Goal: Find contact information: Find contact information

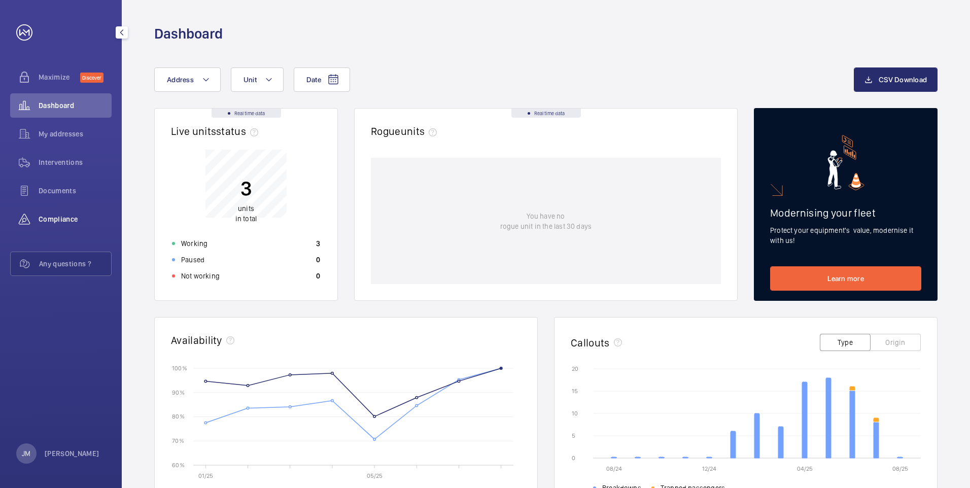
click at [55, 222] on span "Compliance" at bounding box center [75, 219] width 73 height 10
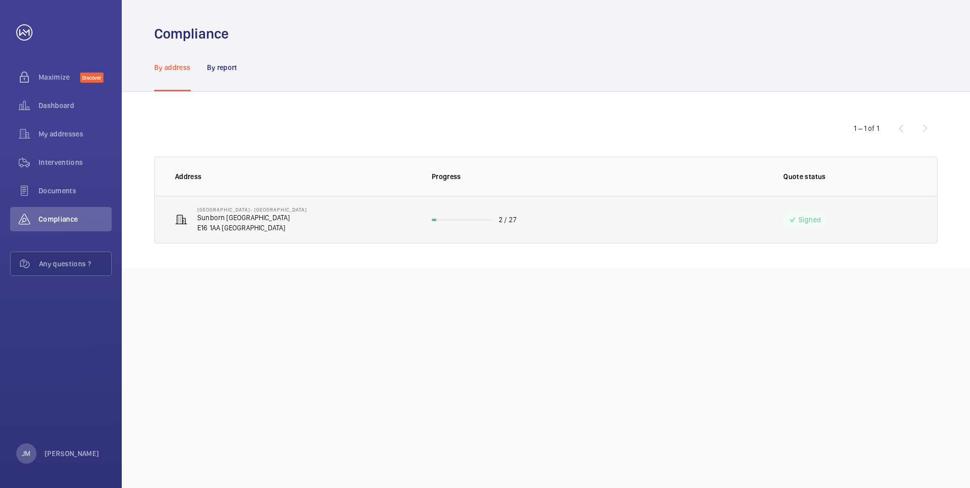
click at [598, 219] on td "2 / 27" at bounding box center [545, 220] width 261 height 48
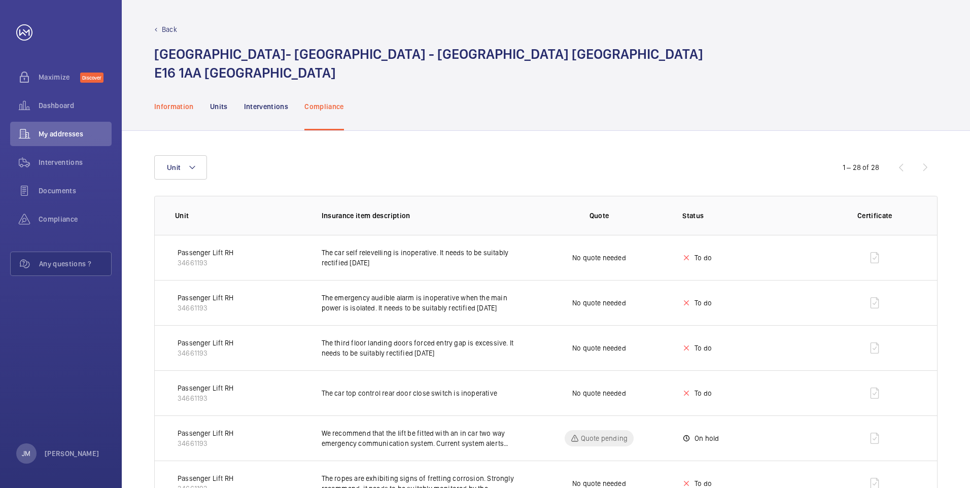
click at [183, 112] on div "Information" at bounding box center [174, 106] width 40 height 48
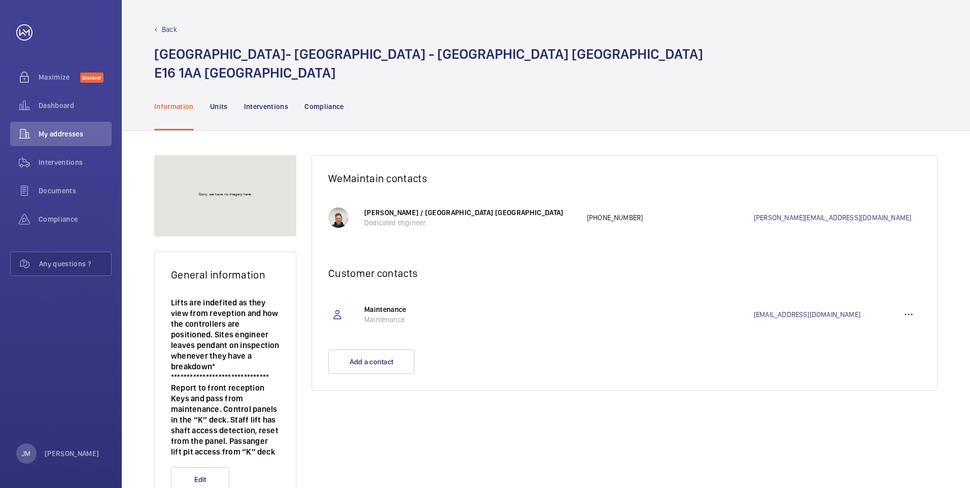
click at [598, 241] on wm-front-card-body "[PERSON_NAME] / WeMaintain UK Dedicated engineer [PHONE_NUMBER] [PERSON_NAME][E…" at bounding box center [624, 223] width 625 height 56
drag, startPoint x: 744, startPoint y: 215, endPoint x: 838, endPoint y: 216, distance: 94.4
click at [598, 216] on div "[PERSON_NAME] / WeMaintain UK Dedicated engineer [PHONE_NUMBER] [PERSON_NAME][E…" at bounding box center [642, 218] width 557 height 46
drag, startPoint x: 838, startPoint y: 216, endPoint x: 829, endPoint y: 216, distance: 9.1
click at [43, 98] on div "Dashboard" at bounding box center [60, 105] width 101 height 24
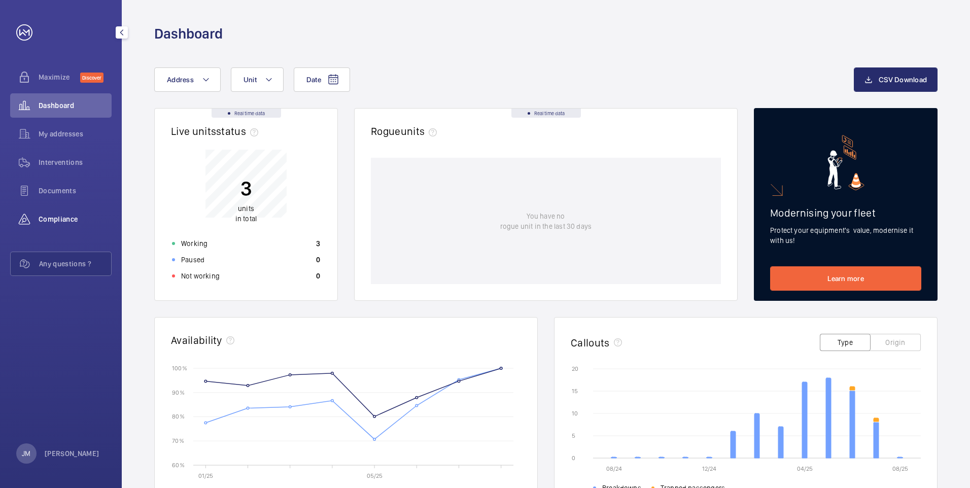
click at [67, 215] on div "Compliance" at bounding box center [60, 219] width 101 height 24
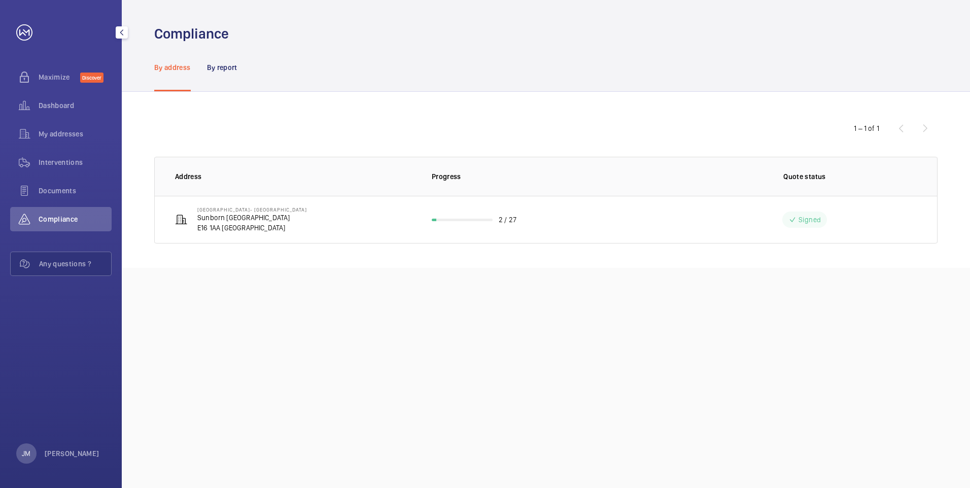
drag, startPoint x: 39, startPoint y: 320, endPoint x: 45, endPoint y: 307, distance: 14.3
click at [39, 320] on div "Maximize Discover Dashboard My addresses Interventions Documents Compliance Any…" at bounding box center [61, 244] width 122 height 488
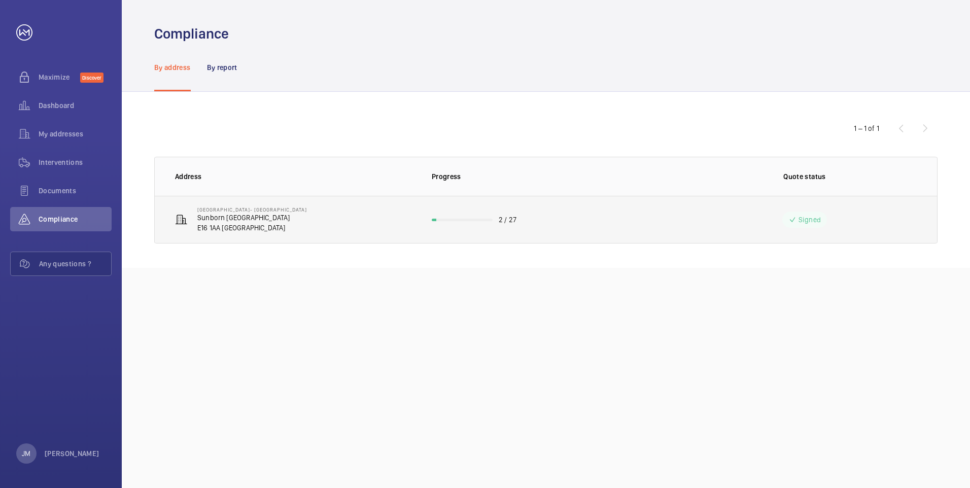
click at [249, 231] on p "E16 1AA [GEOGRAPHIC_DATA]" at bounding box center [252, 228] width 110 height 10
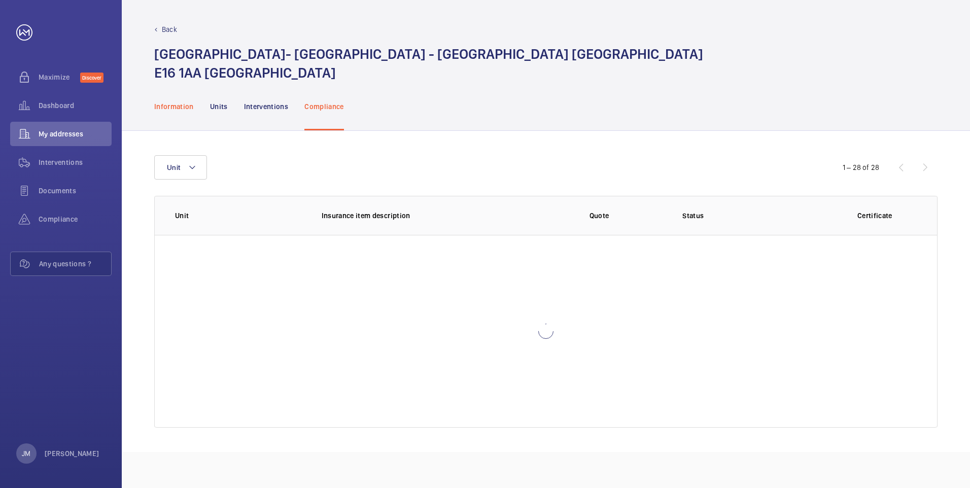
click at [184, 105] on p "Information" at bounding box center [174, 106] width 40 height 10
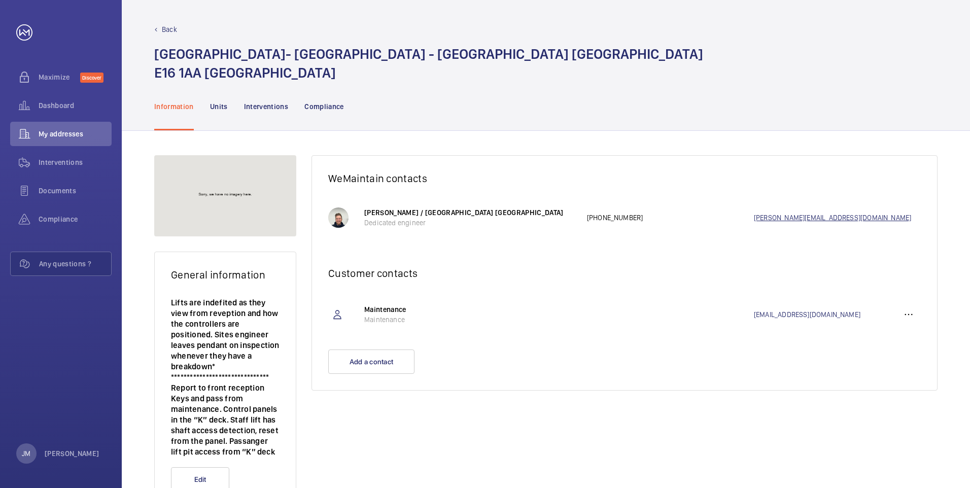
drag, startPoint x: 741, startPoint y: 218, endPoint x: 843, endPoint y: 220, distance: 101.5
click at [598, 220] on div "[PERSON_NAME] / WeMaintain UK Dedicated engineer [PHONE_NUMBER] [PERSON_NAME][E…" at bounding box center [642, 218] width 557 height 46
drag, startPoint x: 843, startPoint y: 220, endPoint x: 808, endPoint y: 220, distance: 35.0
copy div "[PERSON_NAME][EMAIL_ADDRESS][DOMAIN_NAME]"
click at [433, 472] on div "WeMaintain contacts [PERSON_NAME] / WeMaintain UK Dedicated engineer [PHONE_NUM…" at bounding box center [624, 331] width 626 height 353
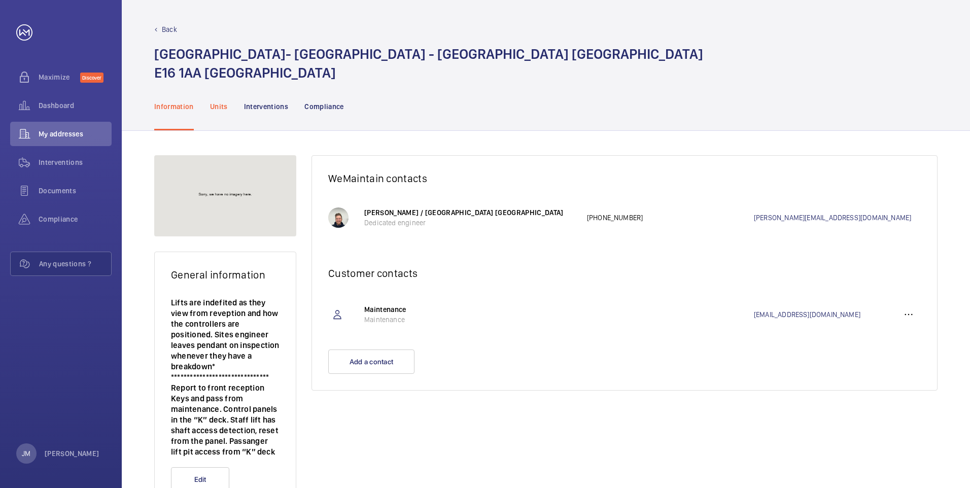
click at [216, 112] on div "Units" at bounding box center [219, 106] width 18 height 48
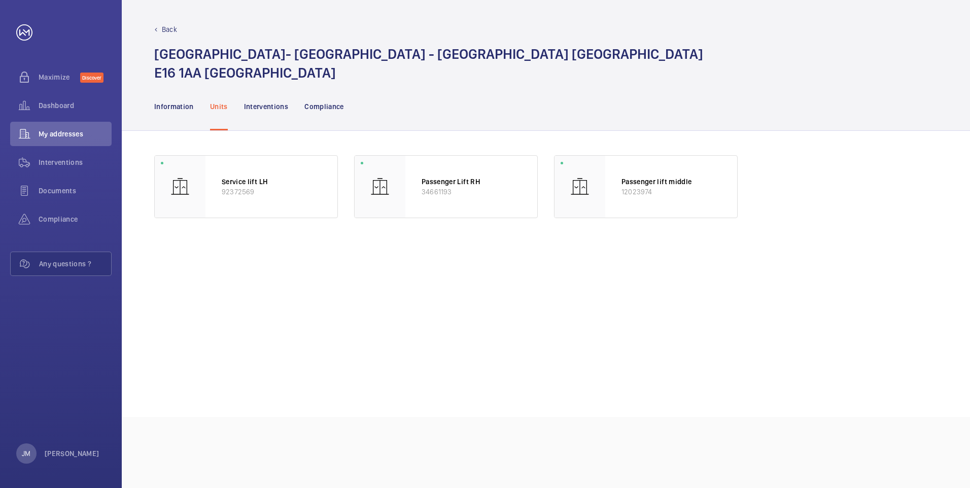
click at [218, 113] on div "Units" at bounding box center [219, 106] width 18 height 48
click at [323, 108] on p "Compliance" at bounding box center [324, 106] width 40 height 10
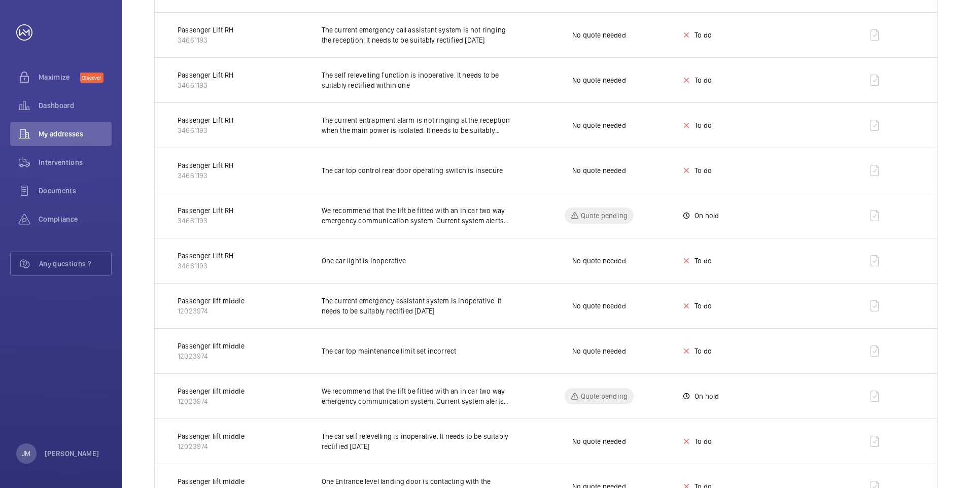
scroll to position [406, 0]
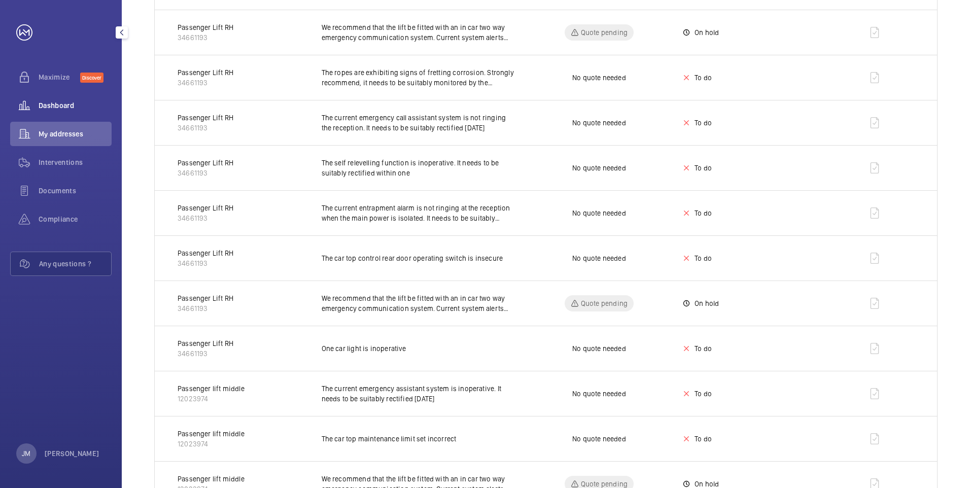
click at [63, 108] on span "Dashboard" at bounding box center [75, 105] width 73 height 10
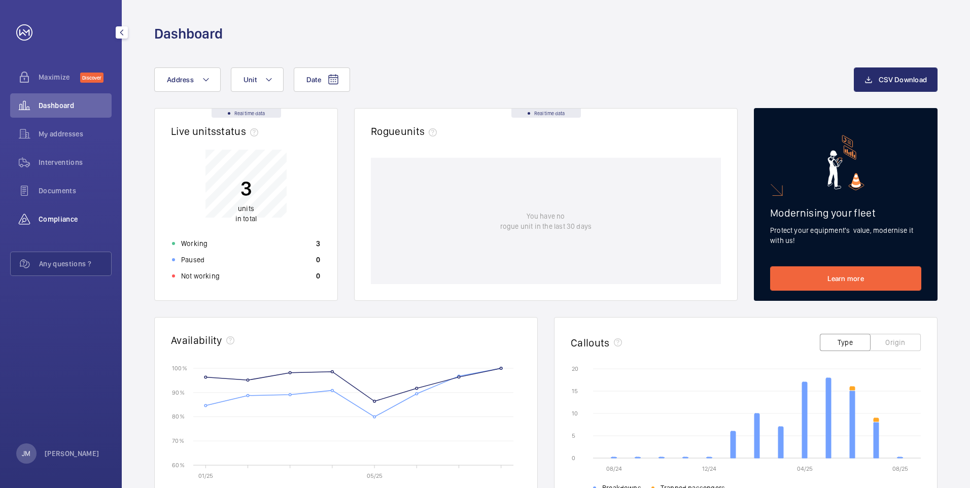
click at [57, 212] on div "Compliance" at bounding box center [60, 219] width 101 height 24
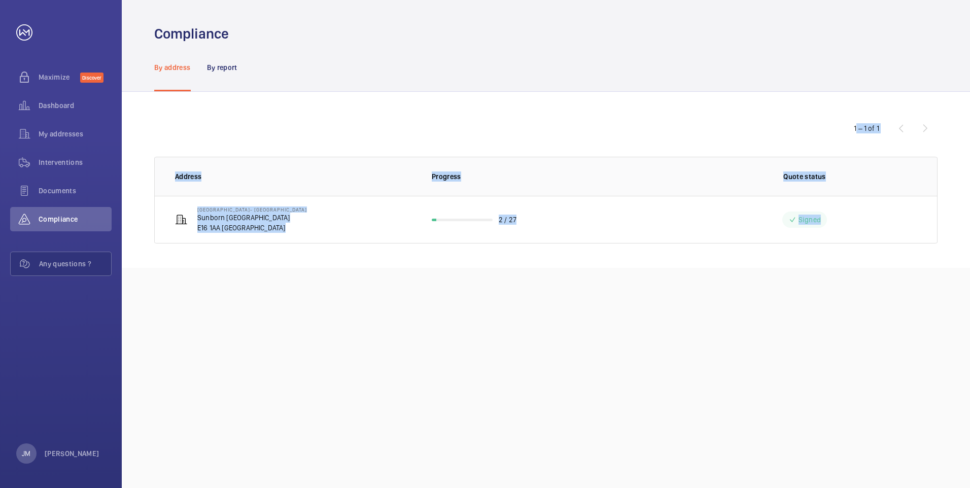
drag, startPoint x: 145, startPoint y: 136, endPoint x: 972, endPoint y: 265, distance: 836.5
click at [598, 265] on html "Your request has been sent. We will contact you soon. Maximize Discover Dashboa…" at bounding box center [485, 244] width 970 height 488
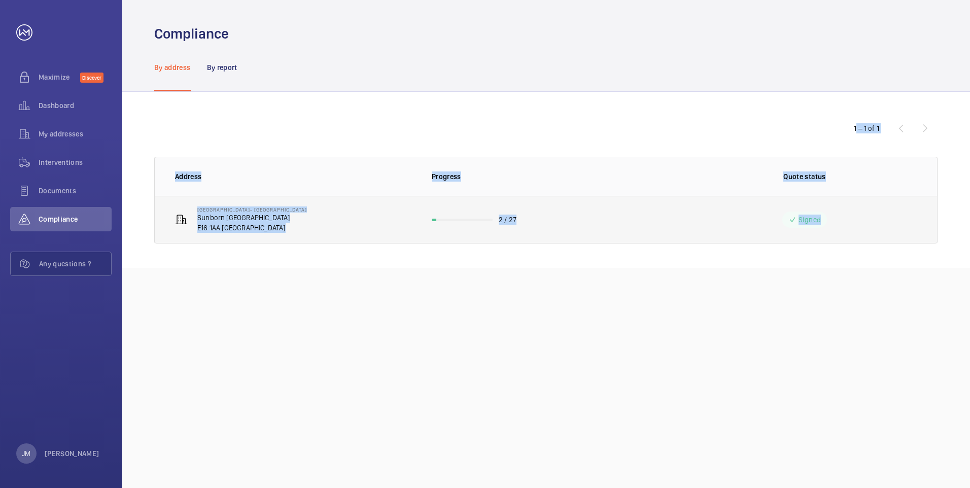
copy wm-front-table "1 – 1 of 1 Address Progress Quote status [GEOGRAPHIC_DATA]- [GEOGRAPHIC_DATA] 2…"
